Goal: Task Accomplishment & Management: Use online tool/utility

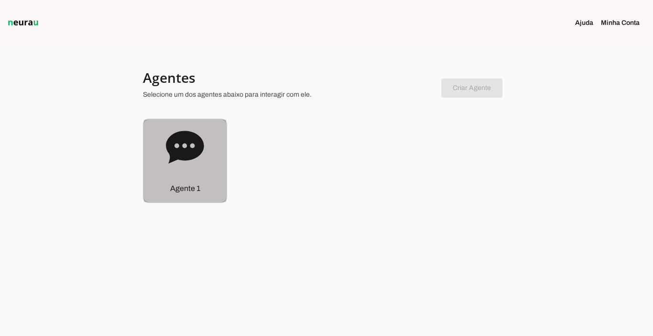
click at [170, 189] on p "Agente 1" at bounding box center [185, 188] width 30 height 11
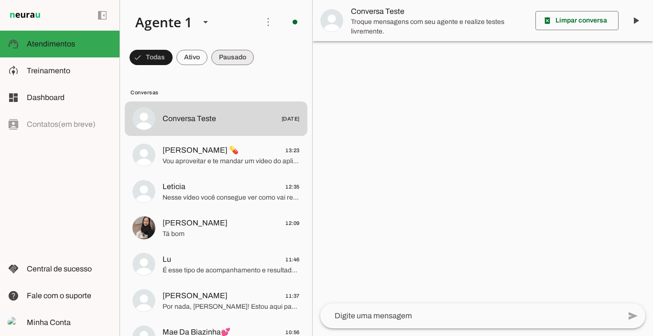
click at [229, 55] on span at bounding box center [232, 57] width 43 height 23
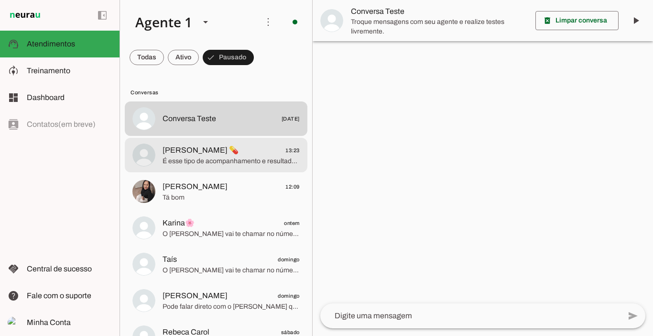
click at [186, 151] on span "[PERSON_NAME] 💊" at bounding box center [201, 149] width 76 height 11
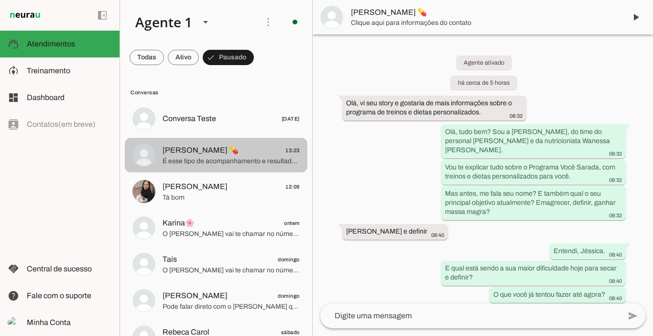
scroll to position [477, 0]
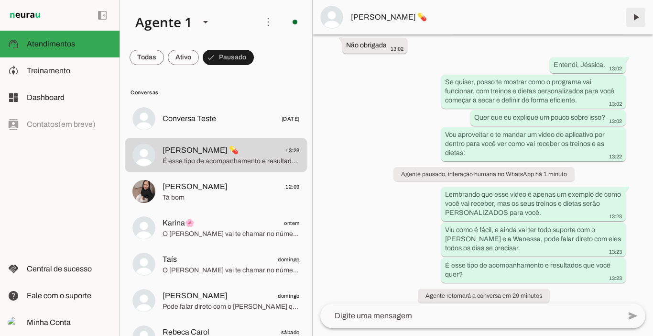
click at [638, 19] on span at bounding box center [635, 17] width 23 height 23
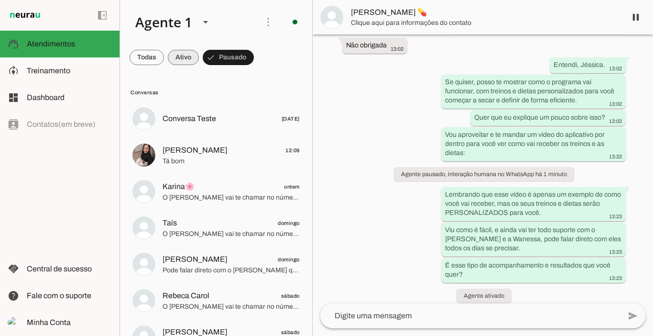
click at [186, 56] on span at bounding box center [183, 57] width 31 height 23
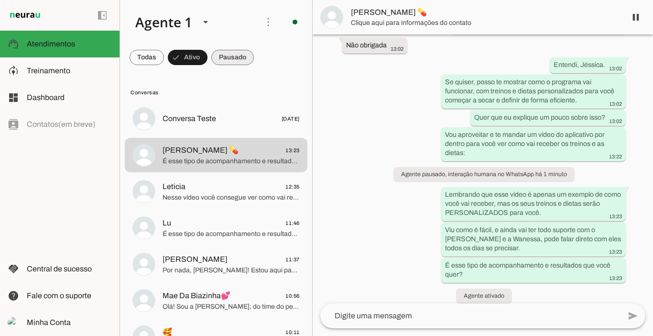
click at [224, 57] on span at bounding box center [232, 57] width 43 height 23
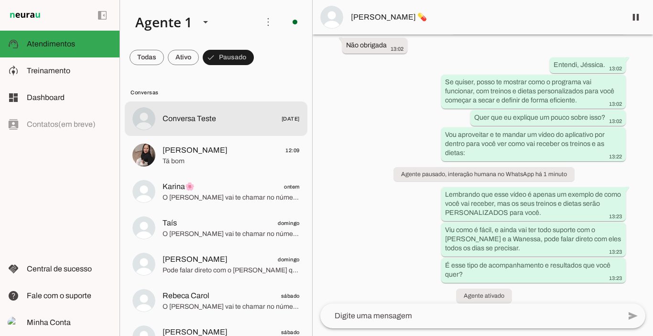
click at [184, 115] on span "Conversa Teste" at bounding box center [190, 118] width 54 height 11
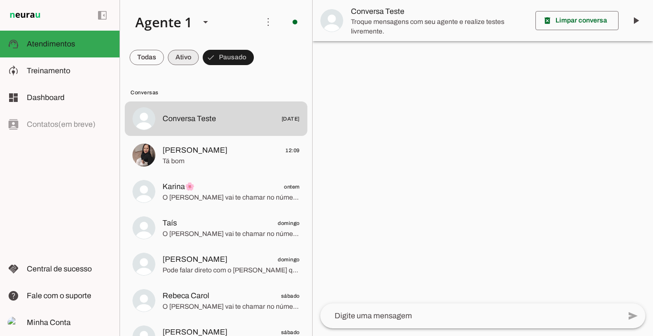
click at [182, 57] on span at bounding box center [183, 57] width 31 height 23
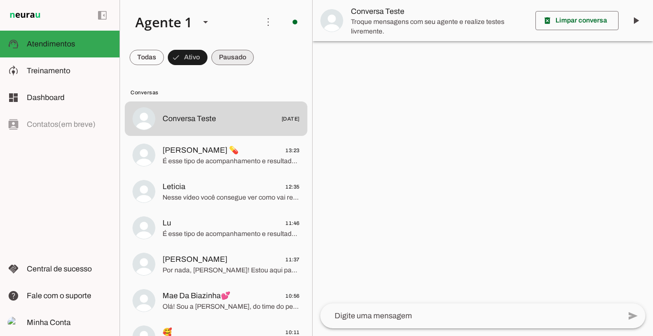
click at [224, 58] on span at bounding box center [232, 57] width 43 height 23
